Goal: Task Accomplishment & Management: Manage account settings

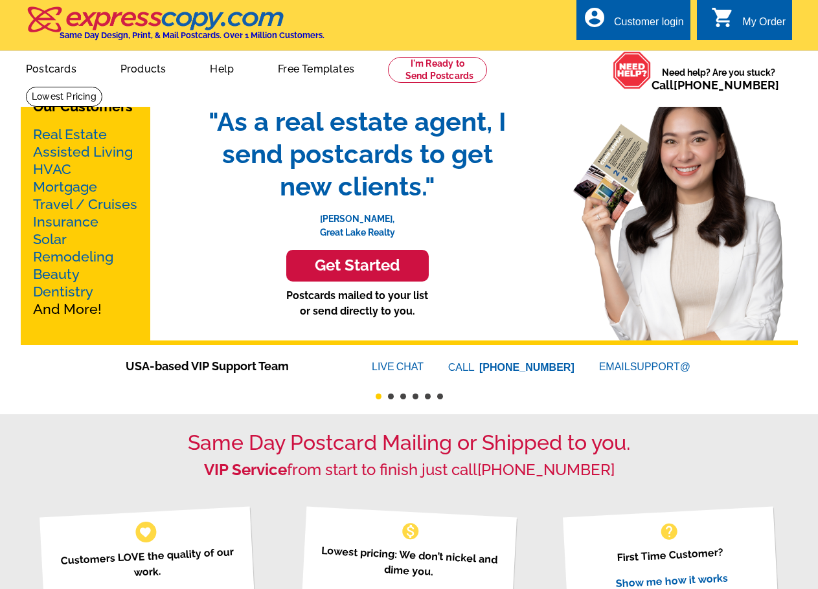
click at [653, 28] on div "Customer login" at bounding box center [649, 25] width 70 height 18
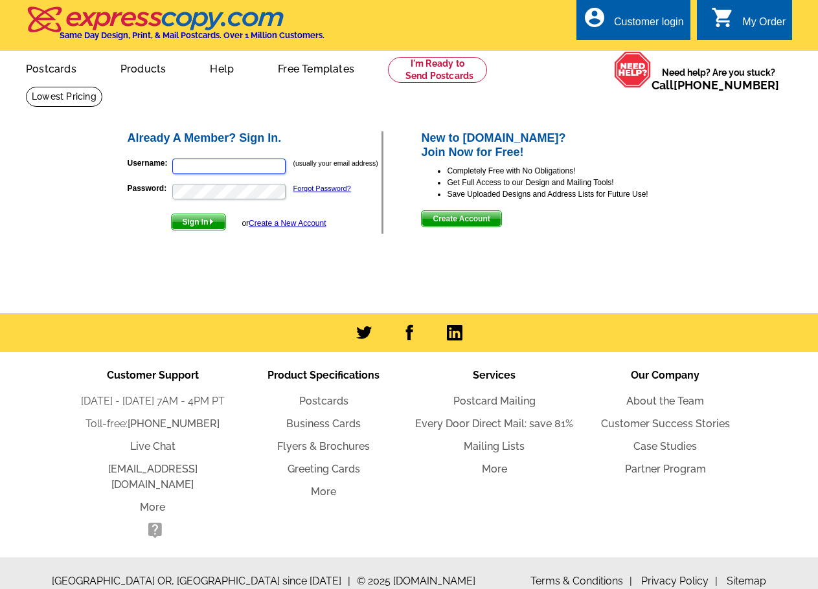
click at [220, 164] on input "Username:" at bounding box center [228, 167] width 113 height 16
type input "billpark@kw.com"
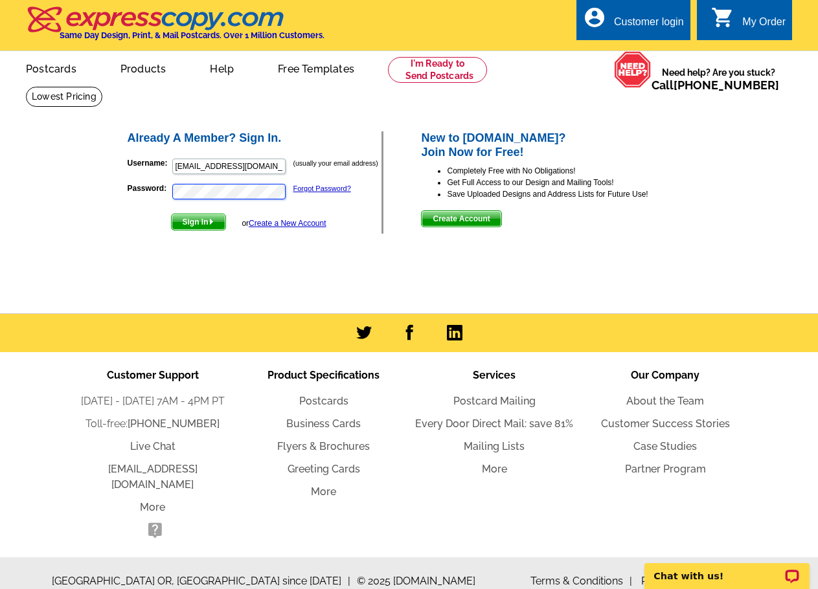
click at [171, 214] on button "Sign In" at bounding box center [198, 222] width 55 height 17
